Goal: Transaction & Acquisition: Download file/media

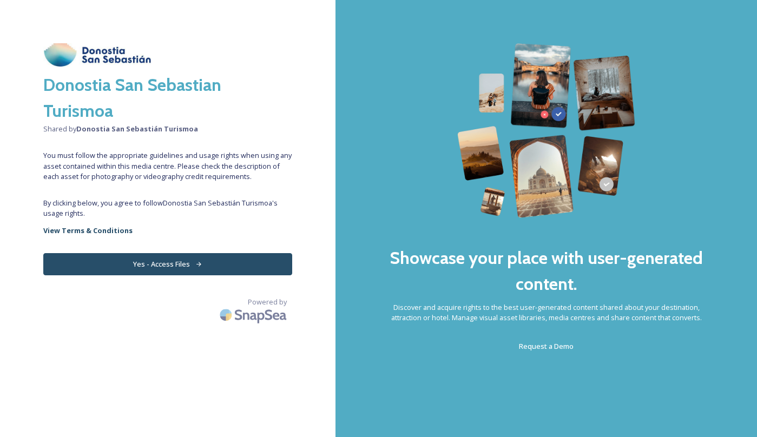
click at [162, 267] on button "Yes - Access Files" at bounding box center [167, 264] width 249 height 22
click at [91, 228] on strong "View Terms & Conditions" at bounding box center [87, 231] width 89 height 10
click at [166, 266] on button "Yes - Access Files" at bounding box center [167, 264] width 249 height 22
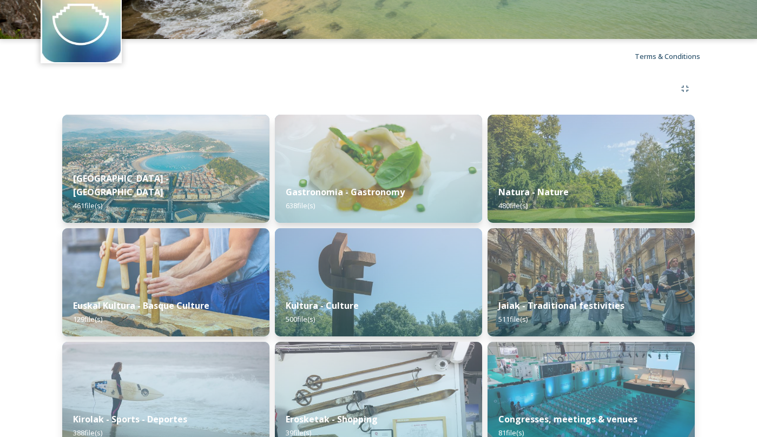
scroll to position [63, 0]
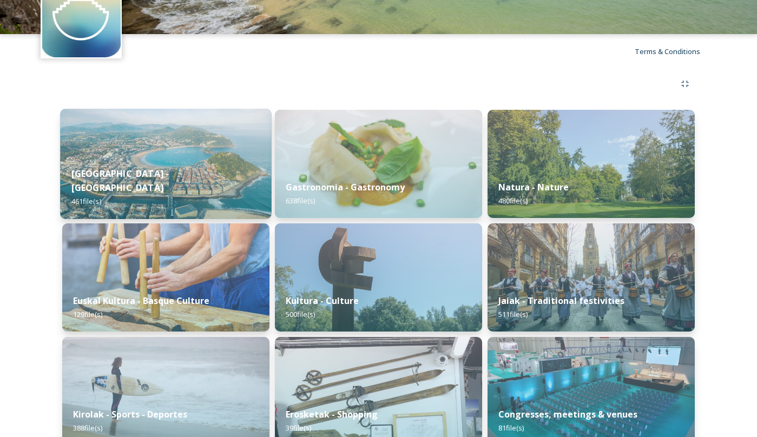
click at [174, 164] on img at bounding box center [166, 164] width 212 height 110
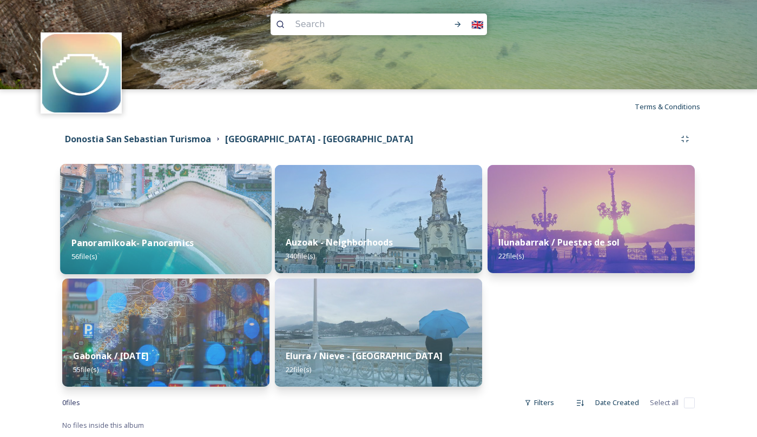
scroll to position [8, 0]
click at [206, 206] on img at bounding box center [166, 219] width 212 height 110
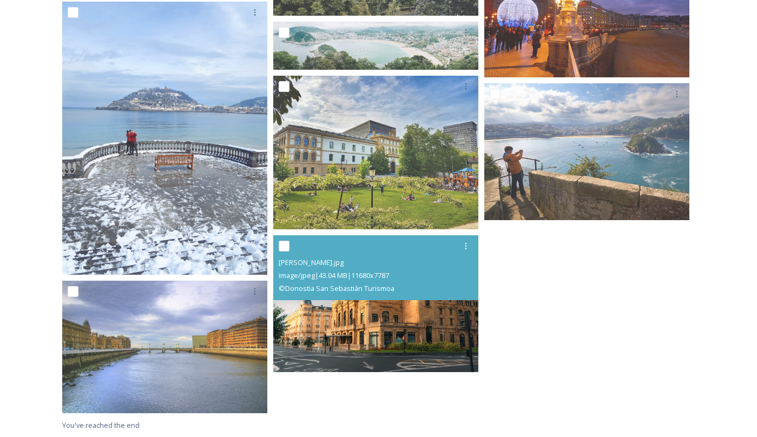
scroll to position [2547, 0]
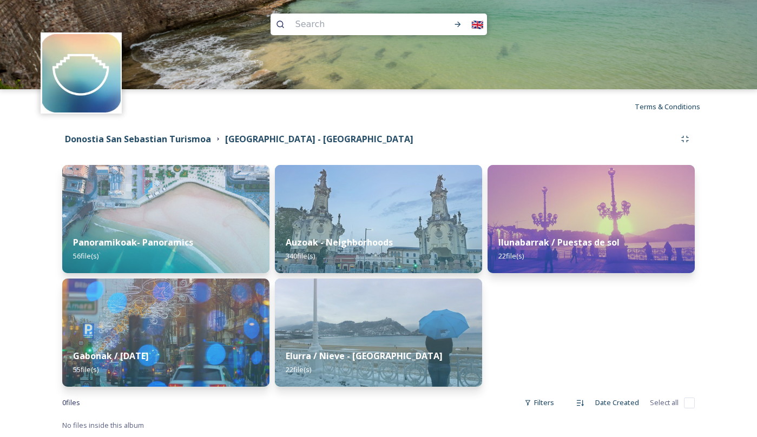
scroll to position [8, 0]
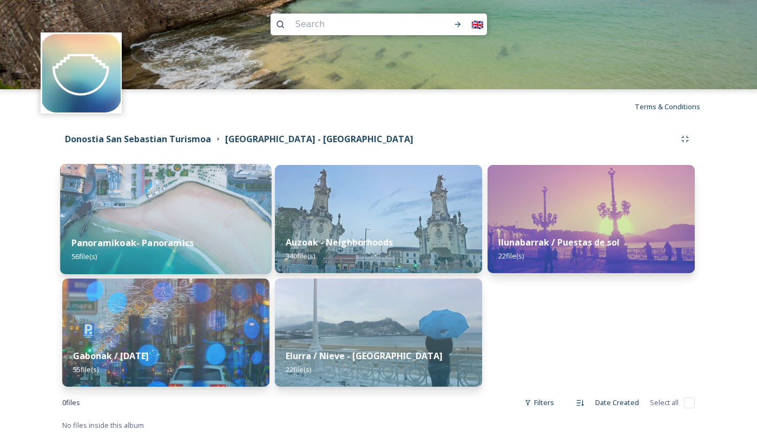
click at [155, 184] on img at bounding box center [166, 219] width 212 height 110
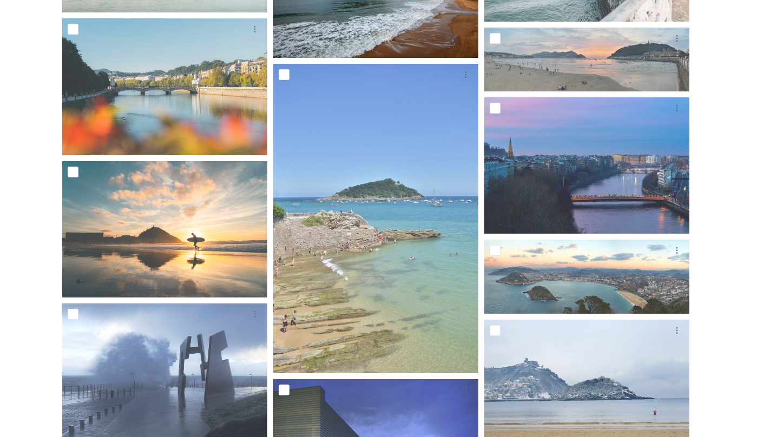
scroll to position [810, 0]
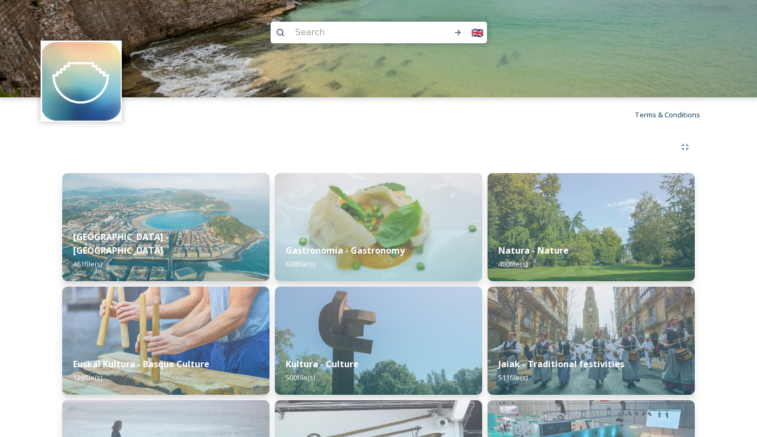
click at [340, 163] on div "Donostia - San Sebastian 461 file(s) Euskal Kultura - Basque Culture 129 file(s…" at bounding box center [379, 382] width 676 height 501
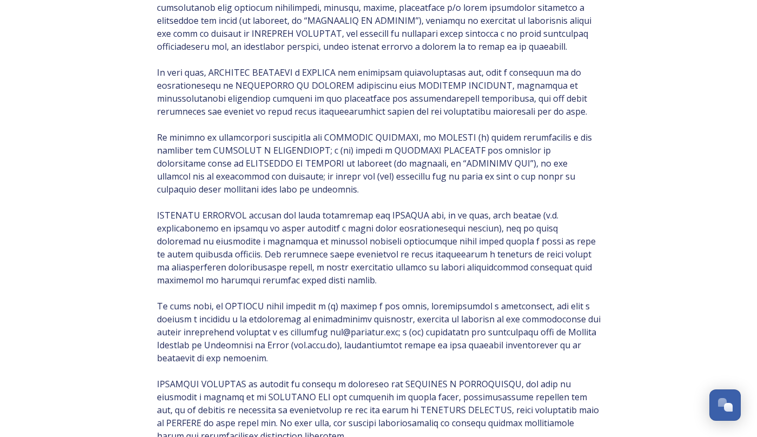
scroll to position [287, 0]
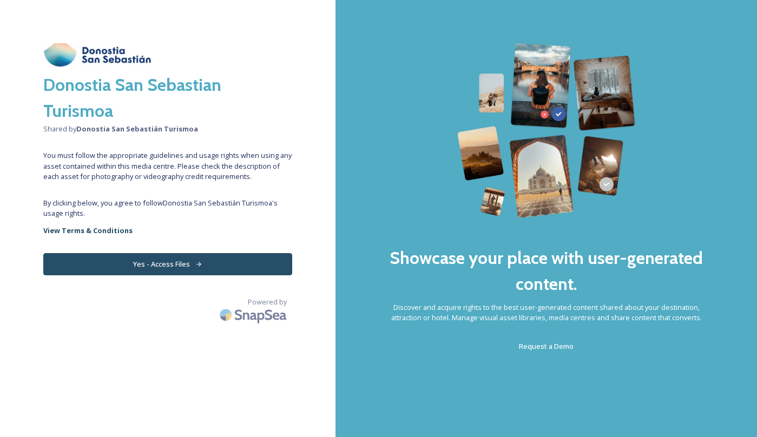
click at [146, 261] on button "Yes - Access Files" at bounding box center [167, 264] width 249 height 22
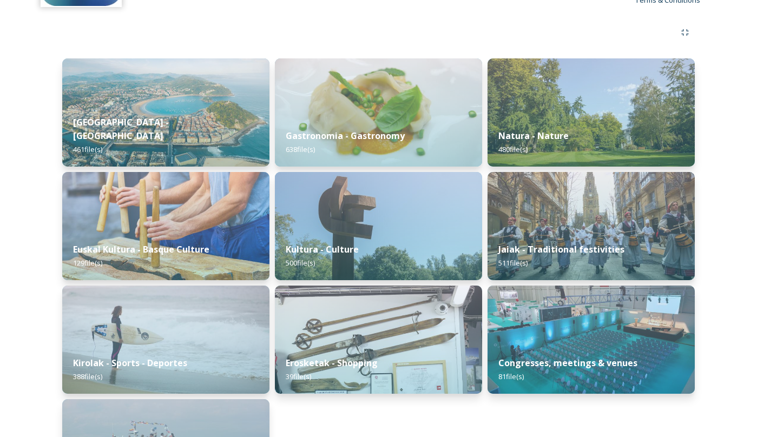
scroll to position [55, 0]
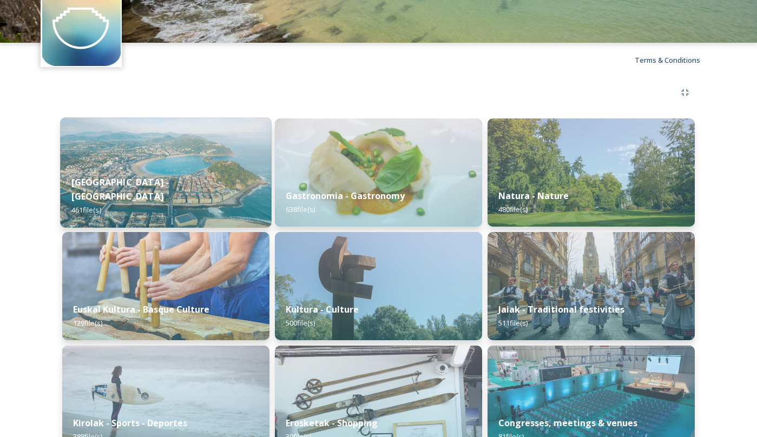
click at [184, 151] on img at bounding box center [166, 172] width 212 height 110
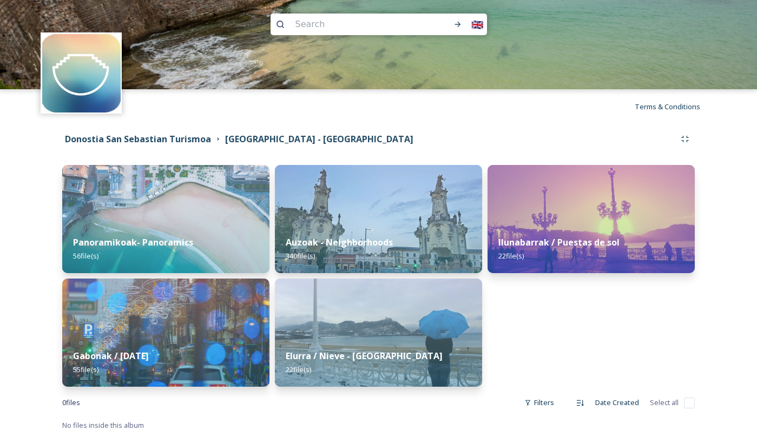
scroll to position [8, 0]
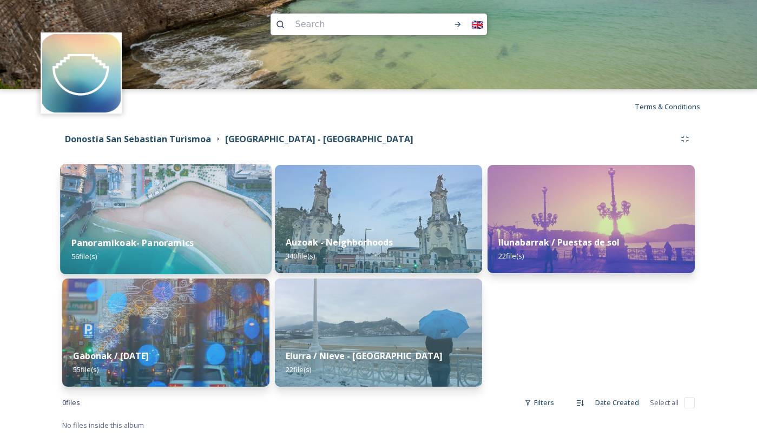
click at [196, 220] on img at bounding box center [166, 219] width 212 height 110
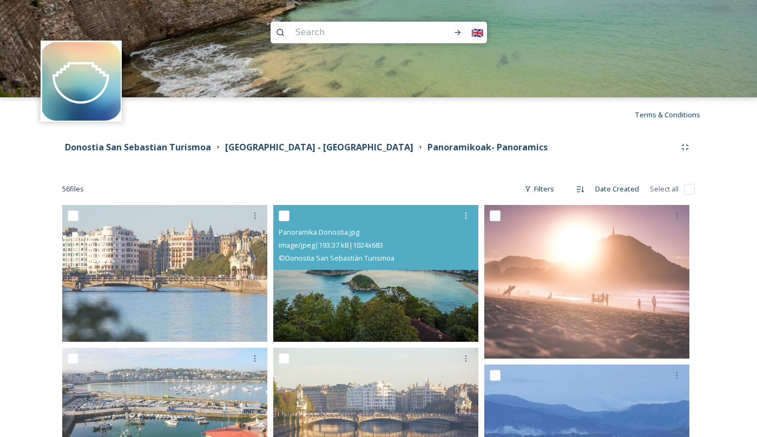
scroll to position [-1, 0]
click at [347, 241] on div "image/jpeg | 193.37 kB | 1024 x 683" at bounding box center [377, 245] width 197 height 13
click at [380, 311] on img at bounding box center [375, 273] width 205 height 137
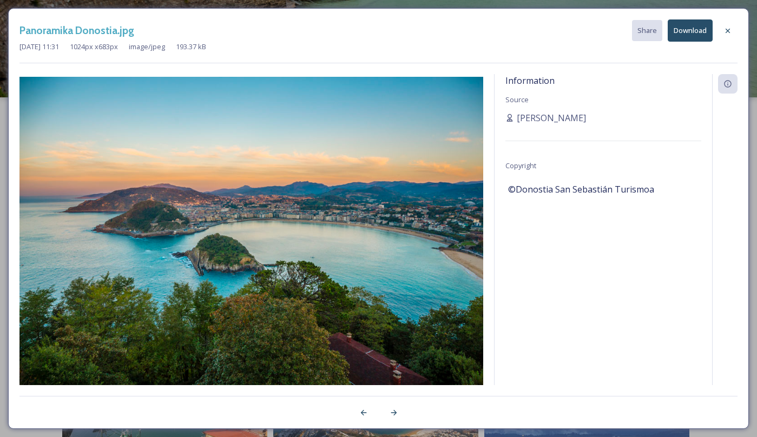
click at [691, 32] on button "Download" at bounding box center [690, 30] width 45 height 22
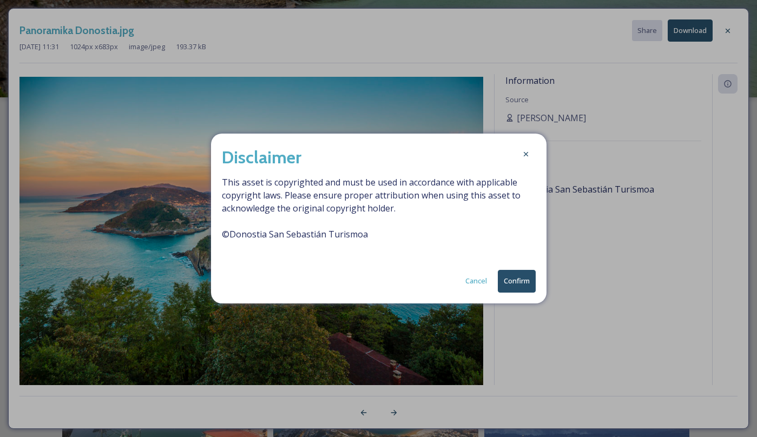
click at [516, 287] on button "Confirm" at bounding box center [517, 281] width 38 height 22
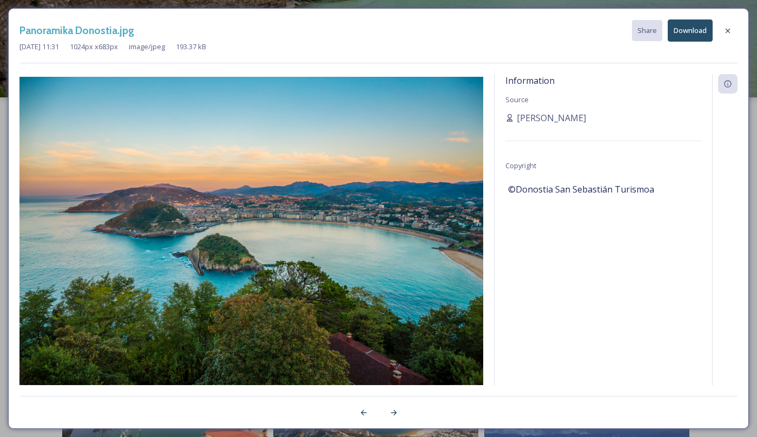
click at [678, 38] on button "Download" at bounding box center [690, 30] width 45 height 22
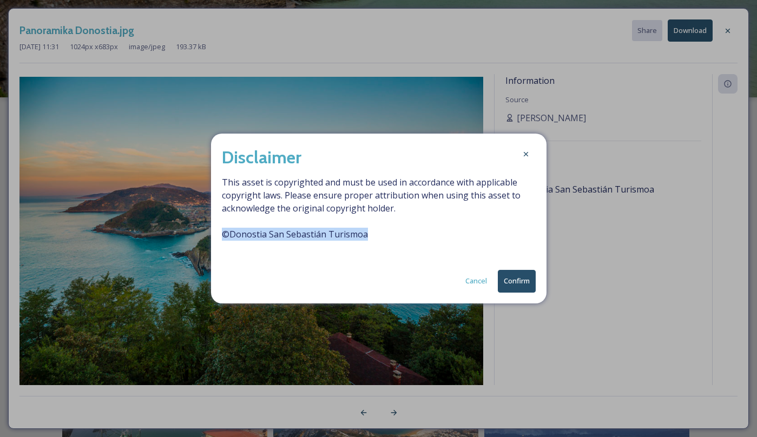
drag, startPoint x: 224, startPoint y: 236, endPoint x: 365, endPoint y: 235, distance: 141.2
click at [365, 235] on span "This asset is copyrighted and must be used in accordance with applicable copyri…" at bounding box center [379, 215] width 314 height 78
copy span "© Donostia San Sebastián Turismoa"
